Goal: Task Accomplishment & Management: Manage account settings

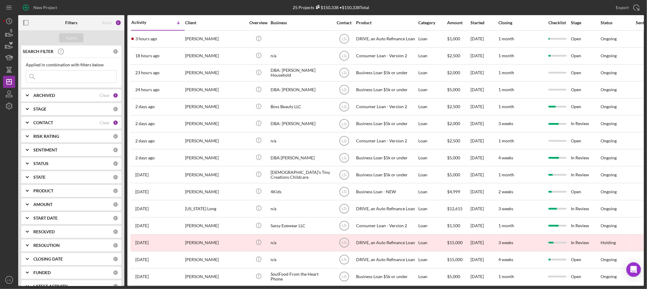
click at [71, 76] on input at bounding box center [71, 77] width 90 height 12
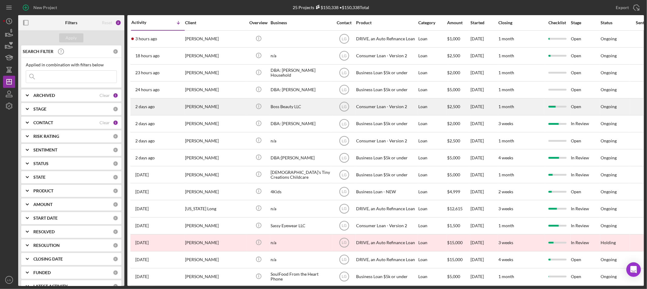
click at [232, 107] on div "[PERSON_NAME]" at bounding box center [215, 107] width 61 height 16
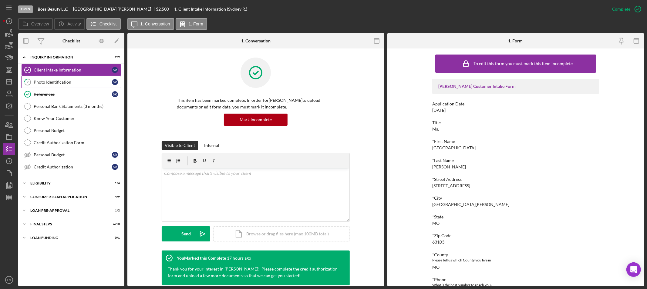
click at [62, 84] on div "Photo Identification" at bounding box center [73, 82] width 78 height 5
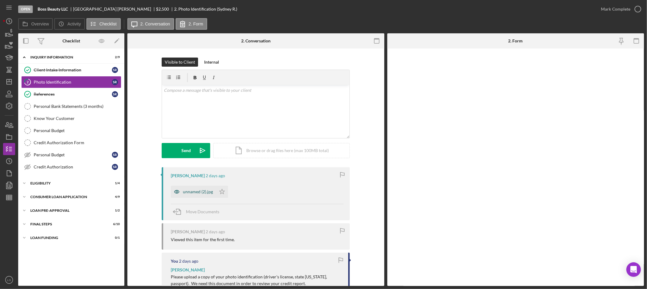
click at [205, 188] on div "unnamed (2).jpg" at bounding box center [193, 192] width 45 height 12
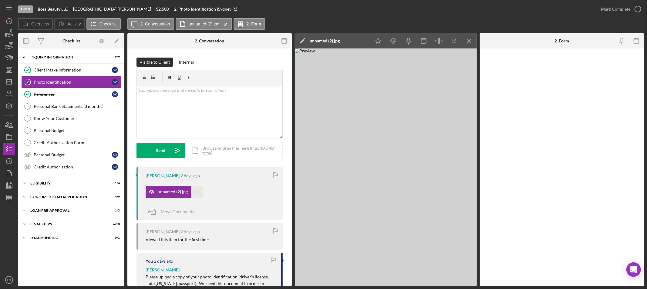
click at [195, 192] on icon "Icon/Star" at bounding box center [197, 192] width 12 height 12
click at [604, 10] on div "Mark Complete" at bounding box center [615, 9] width 29 height 12
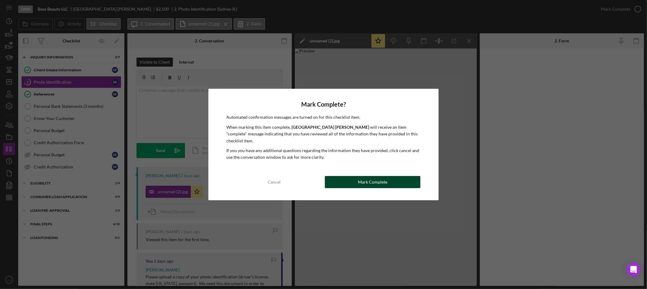
click at [374, 181] on div "Mark Complete" at bounding box center [372, 182] width 29 height 12
